Goal: Task Accomplishment & Management: Use online tool/utility

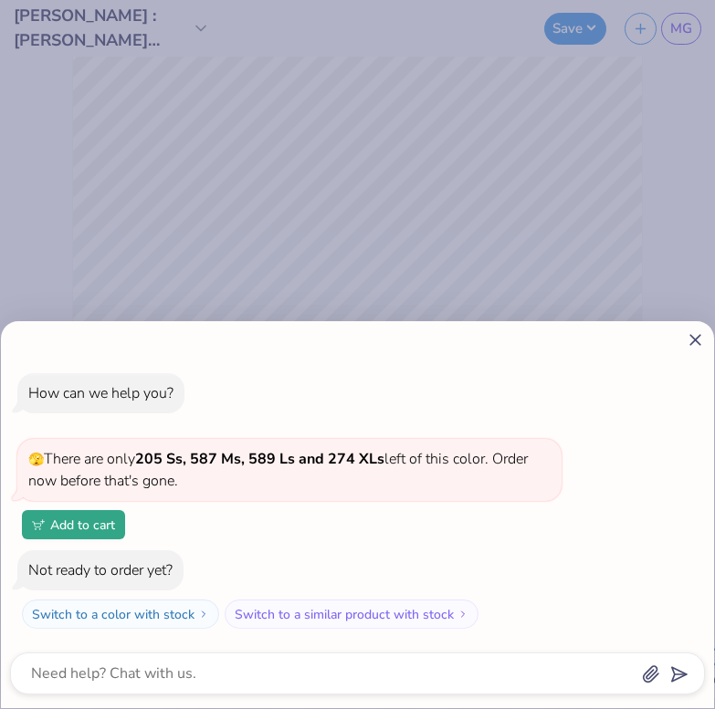
click at [693, 347] on icon at bounding box center [695, 340] width 19 height 19
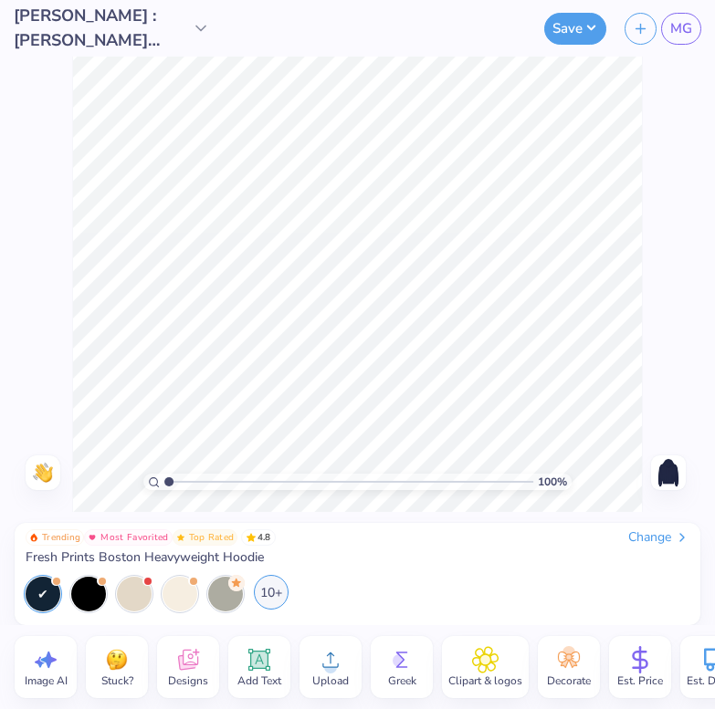
click at [279, 599] on div "10+" at bounding box center [271, 592] width 35 height 35
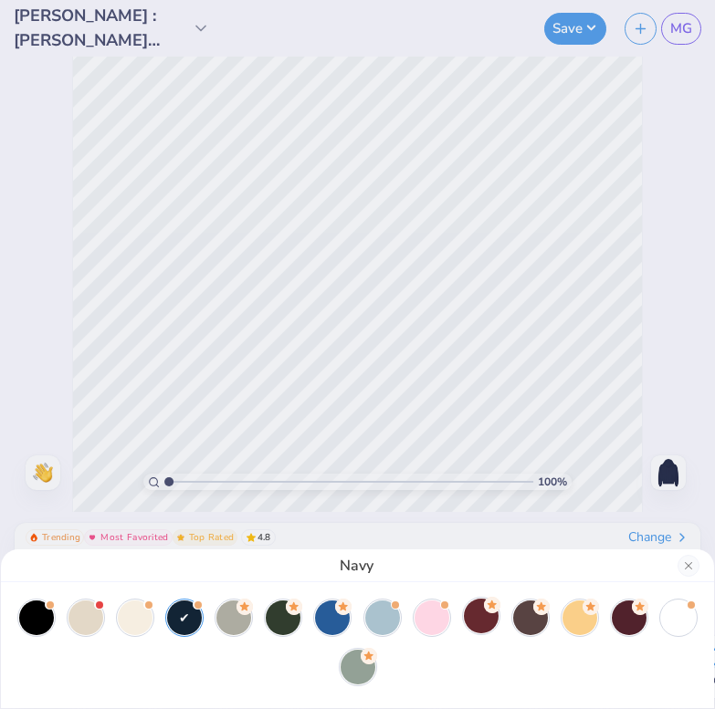
click at [478, 606] on div at bounding box center [481, 616] width 35 height 35
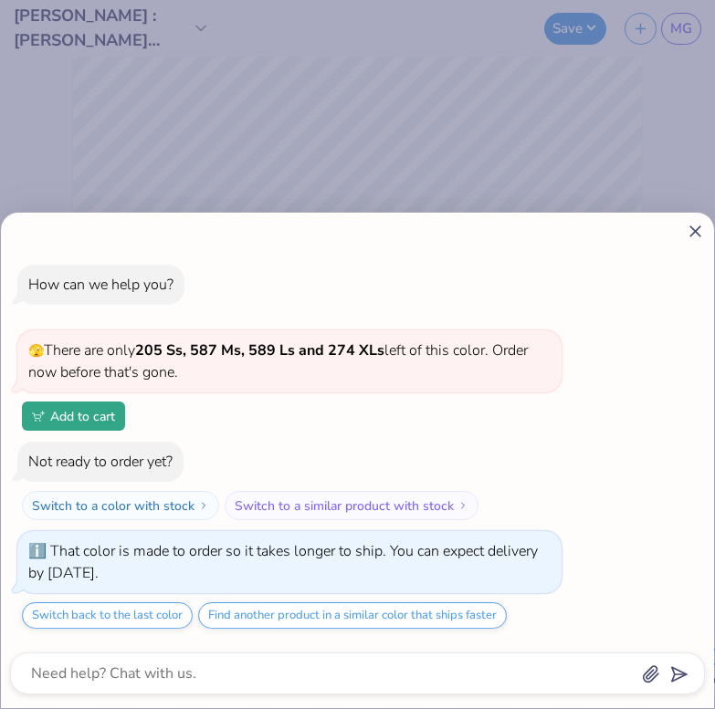
click at [697, 226] on icon at bounding box center [695, 231] width 19 height 19
type textarea "x"
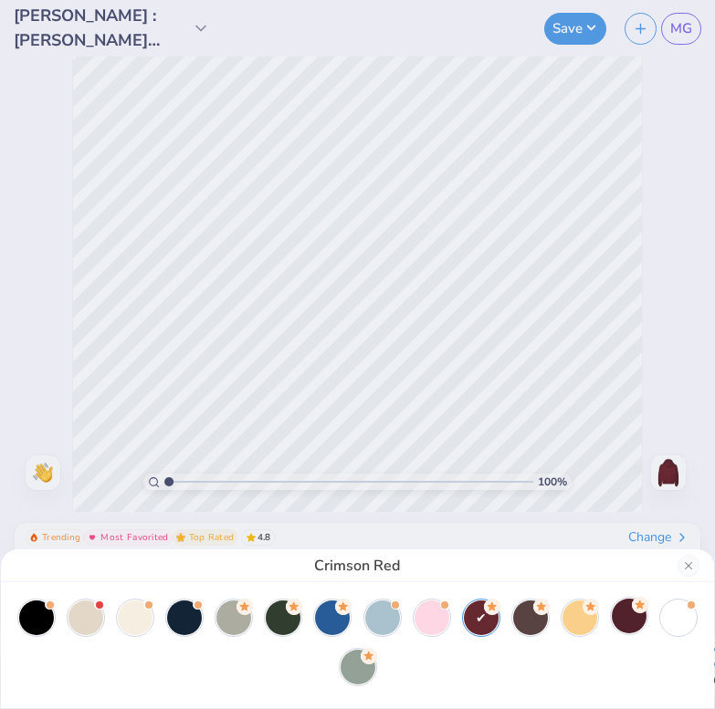
click at [627, 617] on div at bounding box center [629, 616] width 35 height 35
click at [484, 614] on div at bounding box center [481, 616] width 35 height 35
click at [663, 361] on div "Crimson Red" at bounding box center [357, 354] width 715 height 709
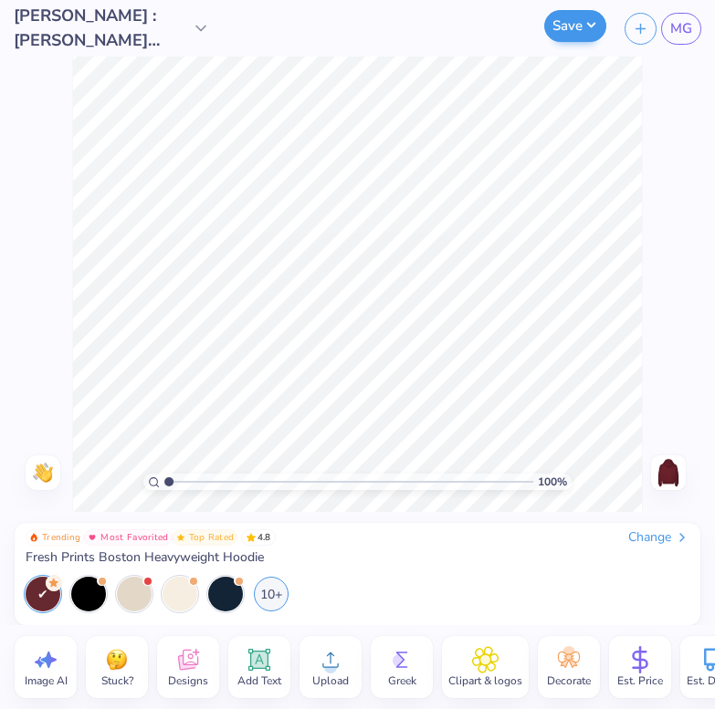
click at [570, 34] on button "Save" at bounding box center [575, 26] width 62 height 32
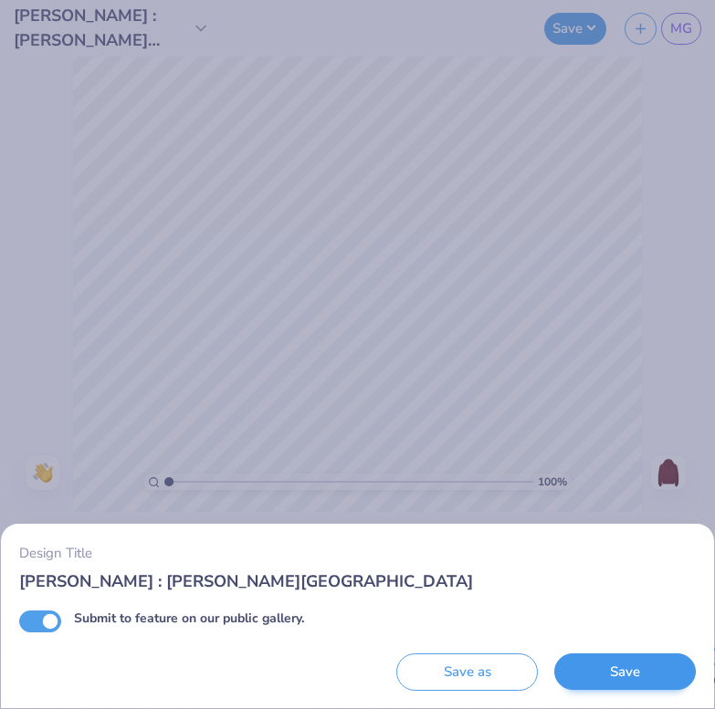
click at [587, 677] on button "Save" at bounding box center [625, 672] width 142 height 37
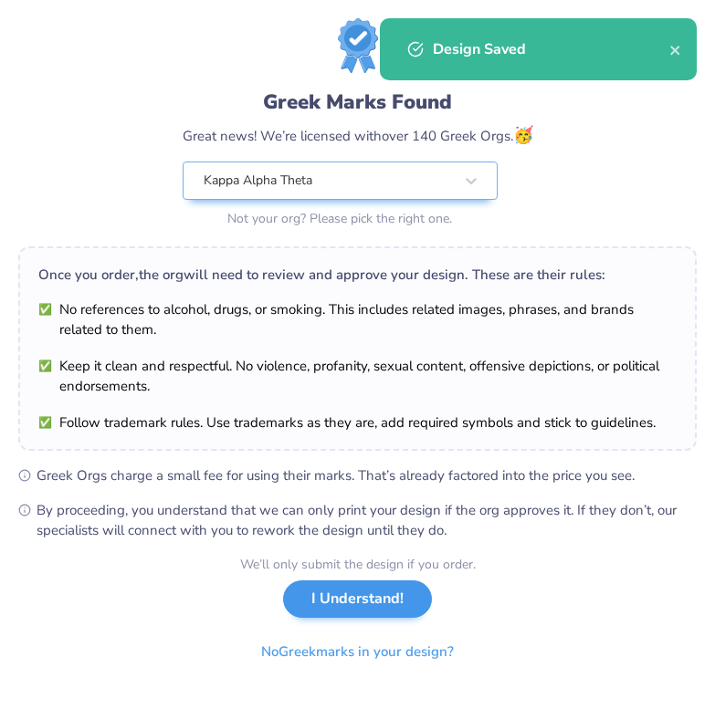
click at [384, 594] on button "I Understand!" at bounding box center [357, 599] width 149 height 37
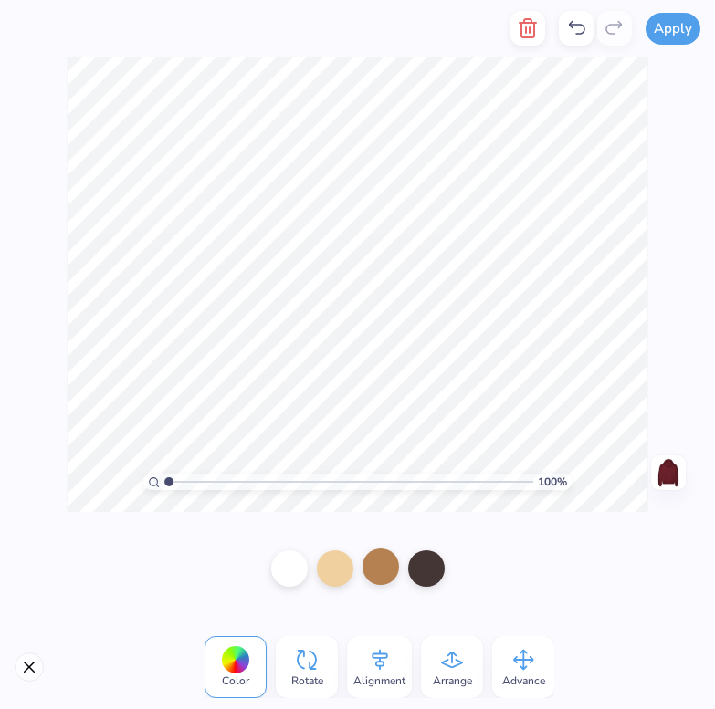
click at [381, 571] on div at bounding box center [380, 567] width 37 height 37
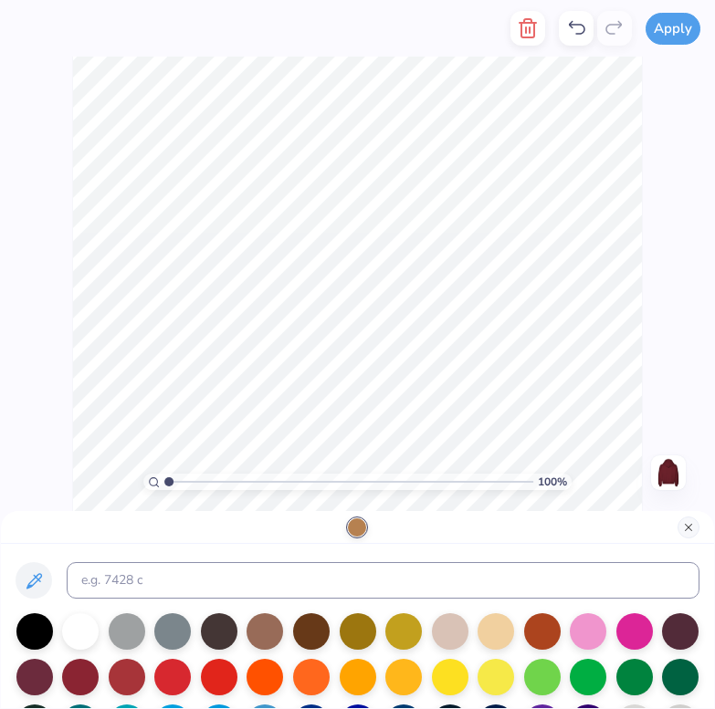
click at [683, 530] on button "Close" at bounding box center [688, 528] width 22 height 22
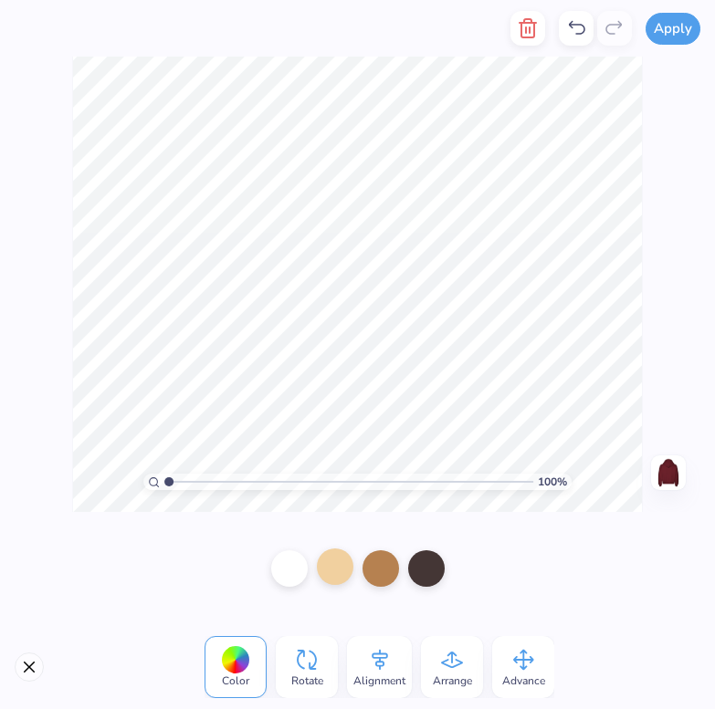
click at [338, 562] on div at bounding box center [335, 567] width 37 height 37
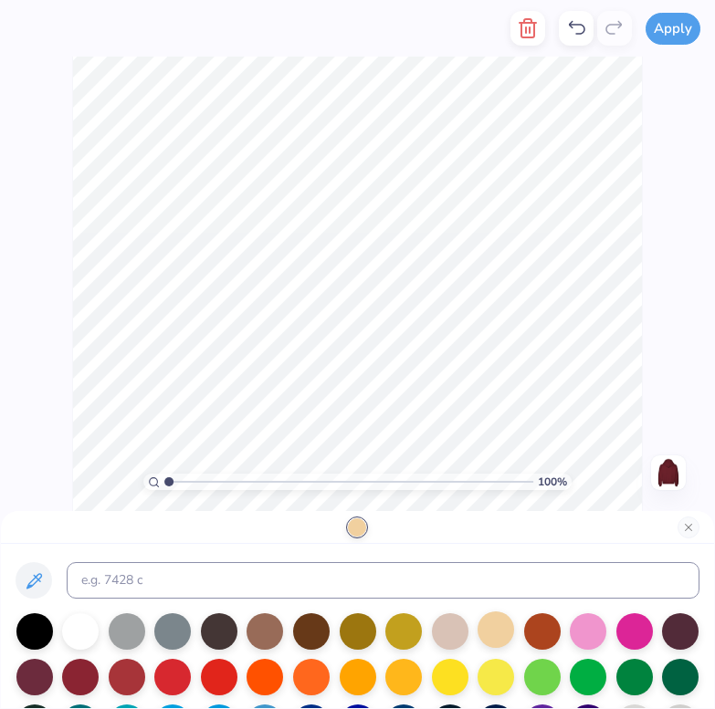
click at [489, 637] on div at bounding box center [496, 630] width 37 height 37
click at [439, 646] on div at bounding box center [450, 630] width 37 height 37
click at [494, 640] on div at bounding box center [496, 630] width 37 height 37
click at [663, 36] on button "Apply" at bounding box center [673, 26] width 55 height 32
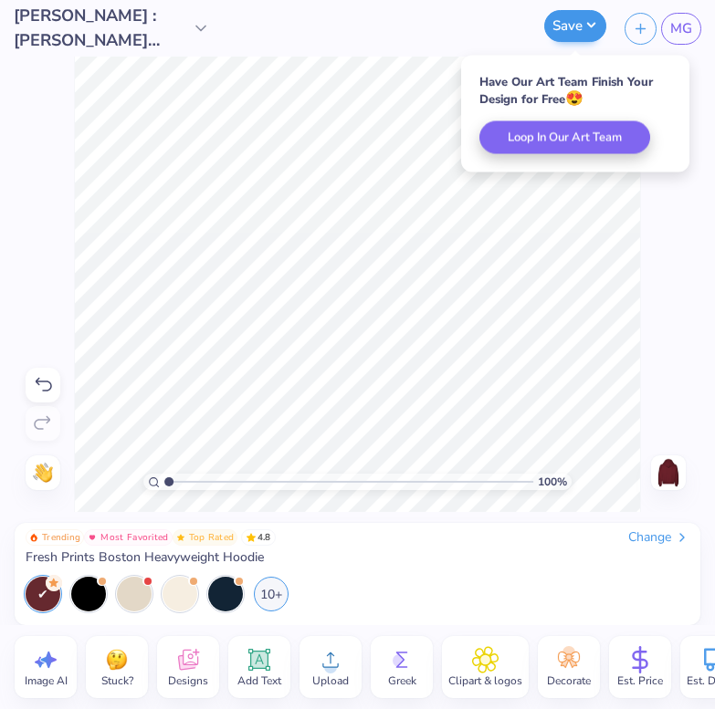
click at [581, 29] on button "Save" at bounding box center [575, 26] width 62 height 32
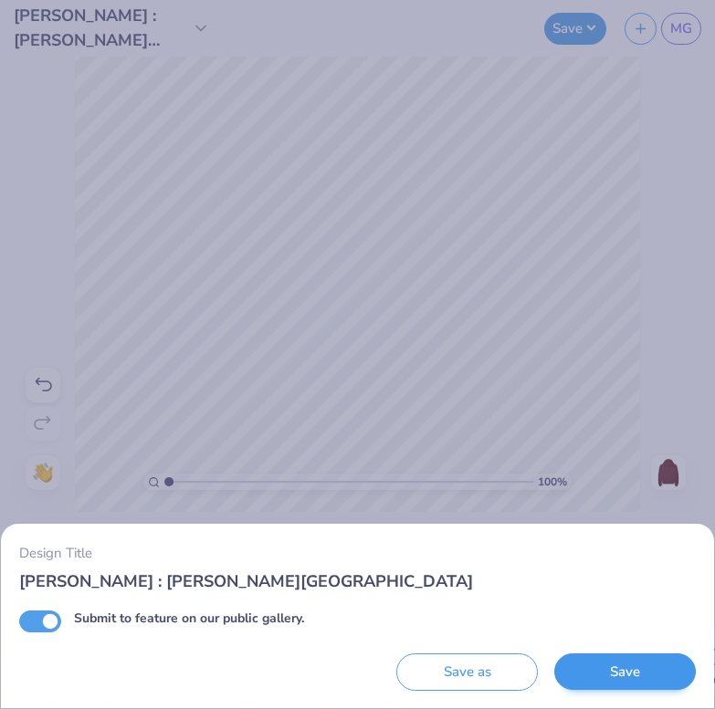
click at [610, 669] on button "Save" at bounding box center [625, 672] width 142 height 37
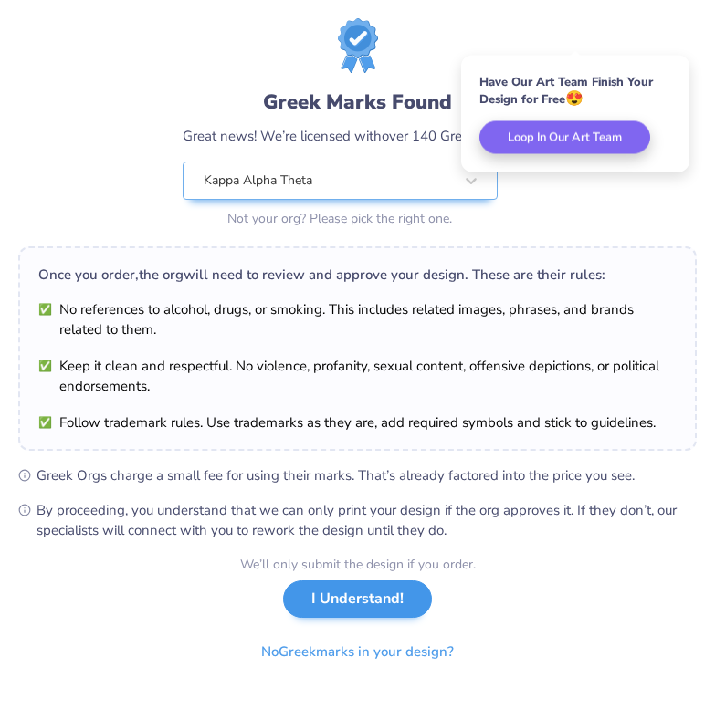
click at [388, 613] on button "I Understand!" at bounding box center [357, 599] width 149 height 37
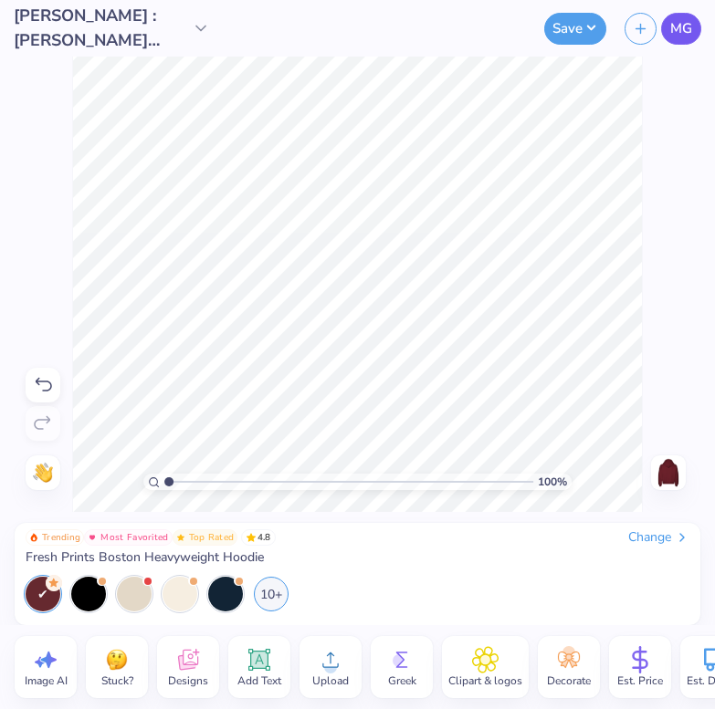
click at [679, 28] on span "MG" at bounding box center [681, 28] width 22 height 21
